Goal: Information Seeking & Learning: Learn about a topic

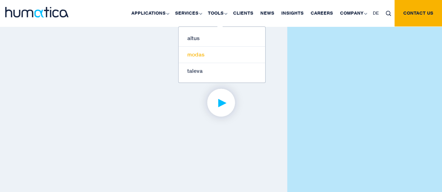
scroll to position [1662, 0]
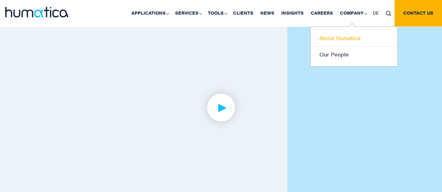
click at [337, 36] on link "About Humatica" at bounding box center [353, 38] width 87 height 16
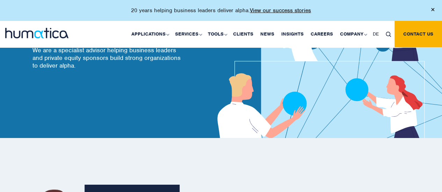
scroll to position [46, 0]
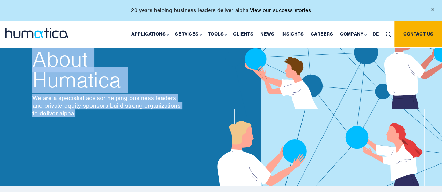
drag, startPoint x: 89, startPoint y: 111, endPoint x: 31, endPoint y: 100, distance: 59.7
click at [31, 100] on div "About Humatica We are a specialist advisor helping business leaders and private…" at bounding box center [121, 89] width 189 height 196
click at [78, 119] on div "About Humatica We are a specialist advisor helping business leaders and private…" at bounding box center [126, 88] width 189 height 79
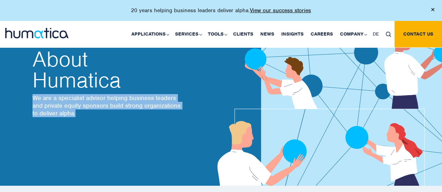
drag, startPoint x: 78, startPoint y: 116, endPoint x: 32, endPoint y: 97, distance: 49.5
click at [32, 97] on p "We are a specialist advisor helping business leaders and private equity sponsor…" at bounding box center [107, 105] width 150 height 23
copy p "We are a specialist advisor helping business leaders and private equity sponsor…"
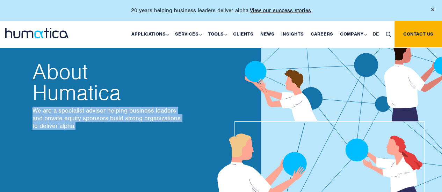
scroll to position [34, 0]
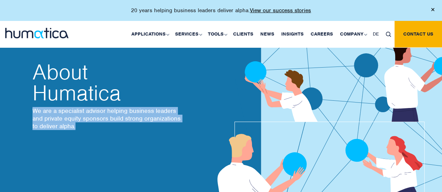
copy p "We are a specialist advisor helping business leaders and private equity sponsor…"
